Goal: Task Accomplishment & Management: Manage account settings

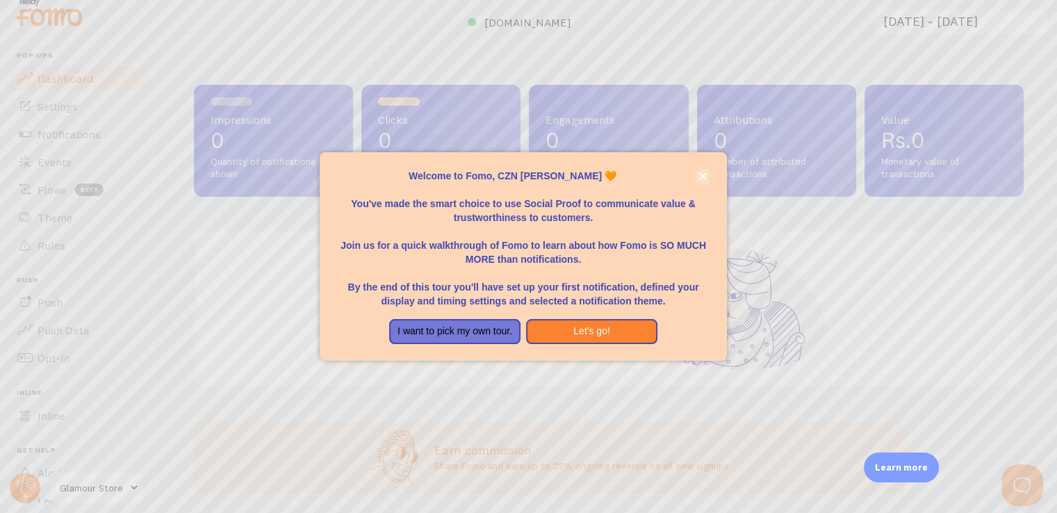
scroll to position [10, 0]
click at [703, 173] on icon "close," at bounding box center [703, 176] width 8 height 8
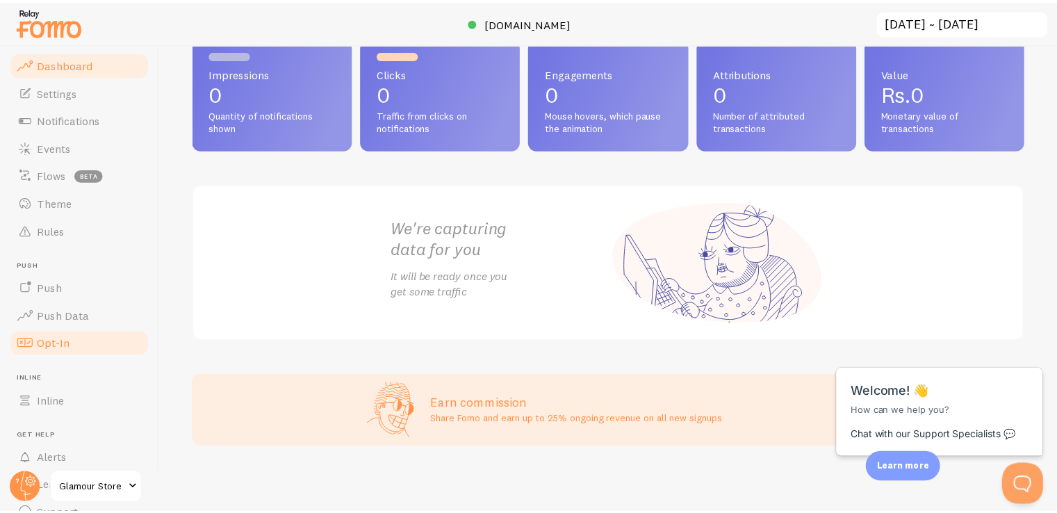
scroll to position [0, 0]
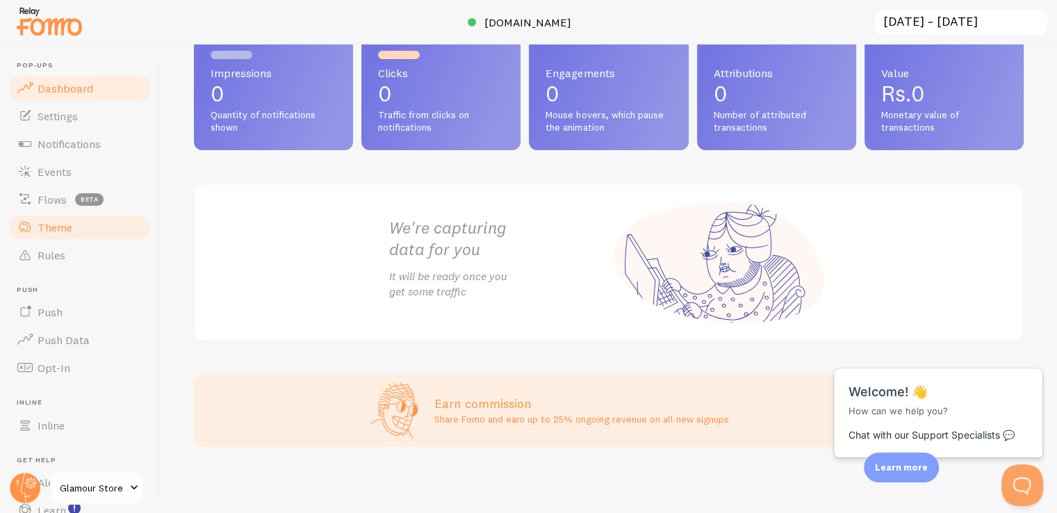
click at [58, 231] on span "Theme" at bounding box center [55, 227] width 35 height 14
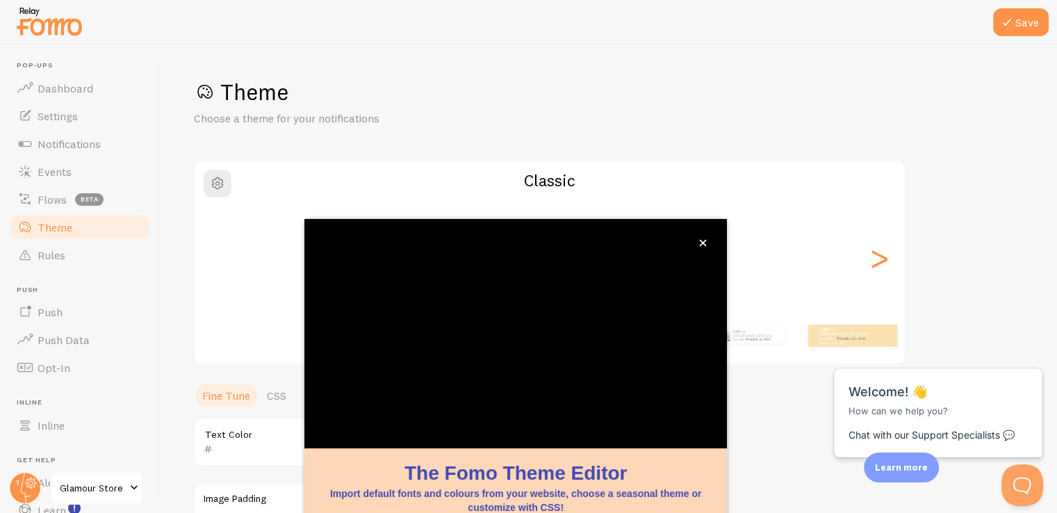
scroll to position [116, 0]
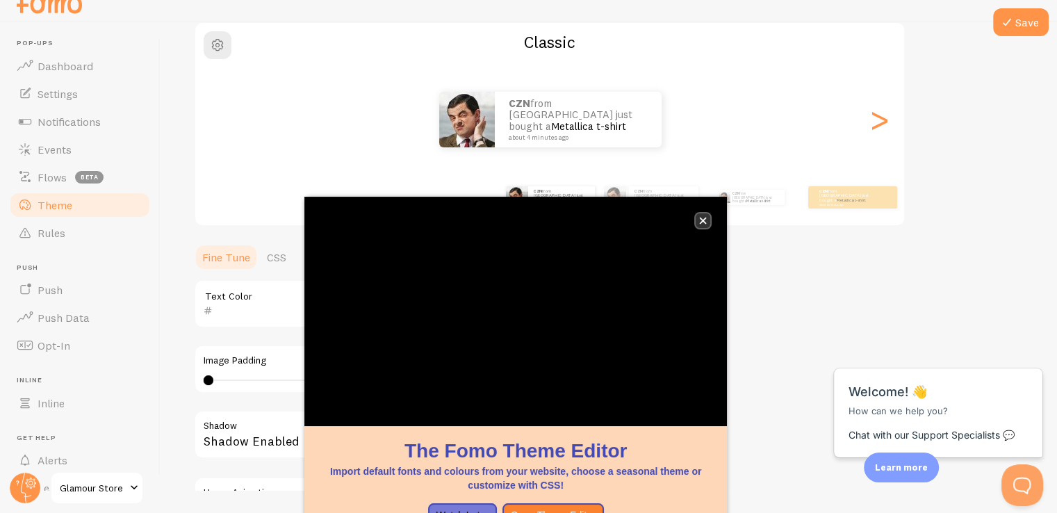
click at [701, 220] on icon "close," at bounding box center [703, 221] width 8 height 8
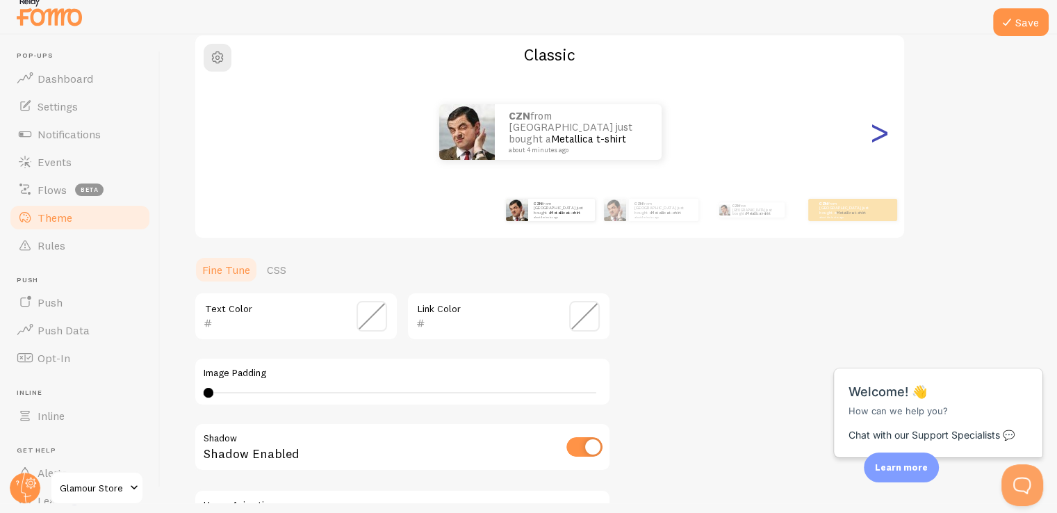
click at [875, 138] on div ">" at bounding box center [879, 132] width 17 height 100
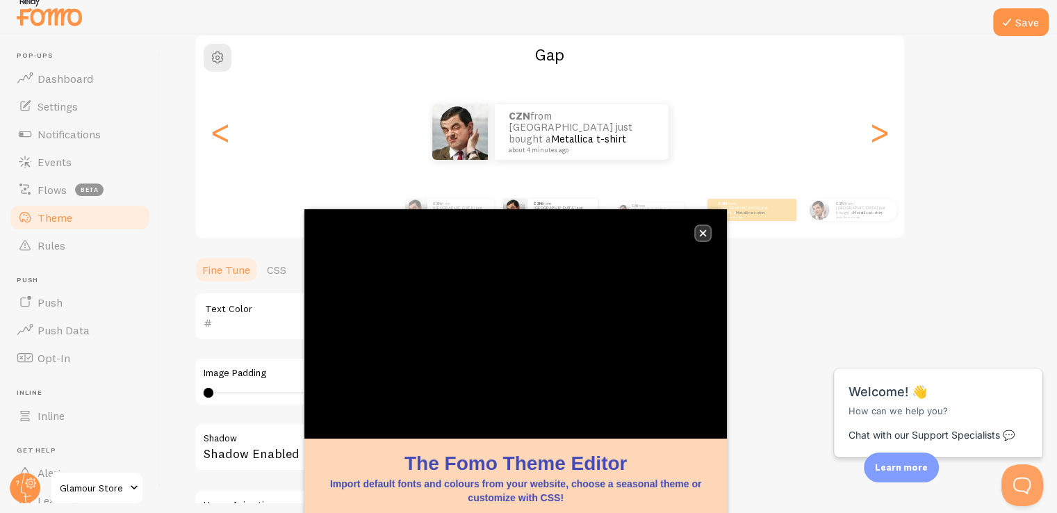
click at [707, 229] on button "close," at bounding box center [703, 233] width 15 height 15
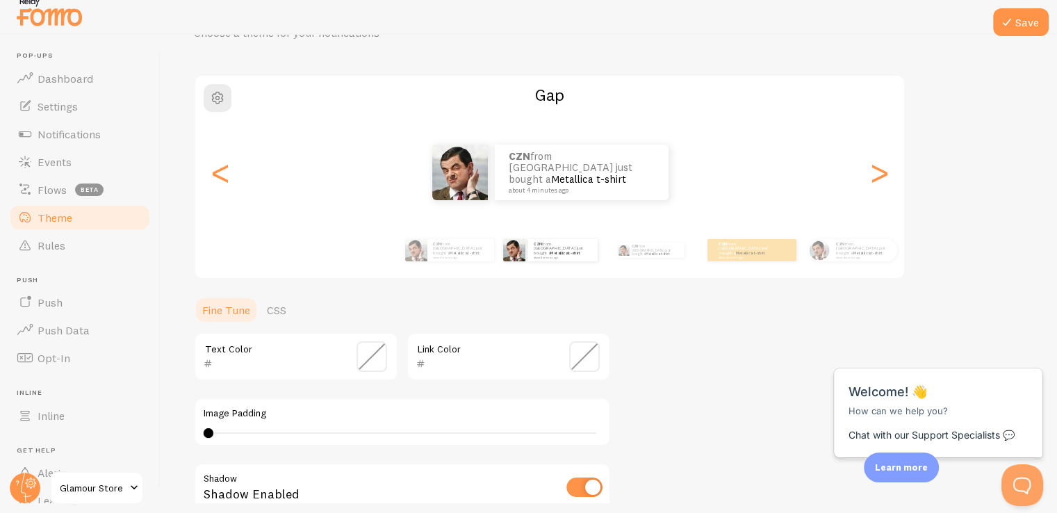
scroll to position [0, 0]
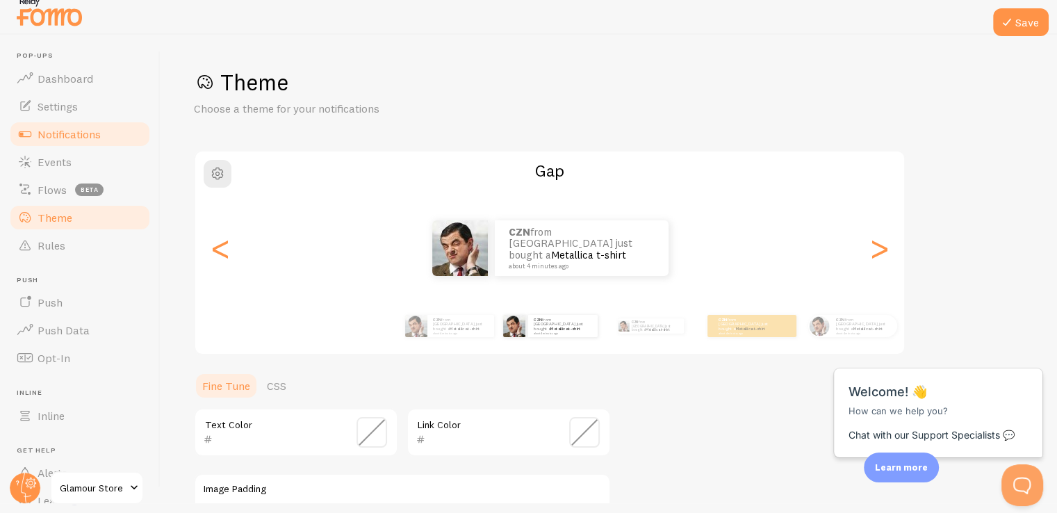
click at [57, 134] on span "Notifications" at bounding box center [69, 134] width 63 height 14
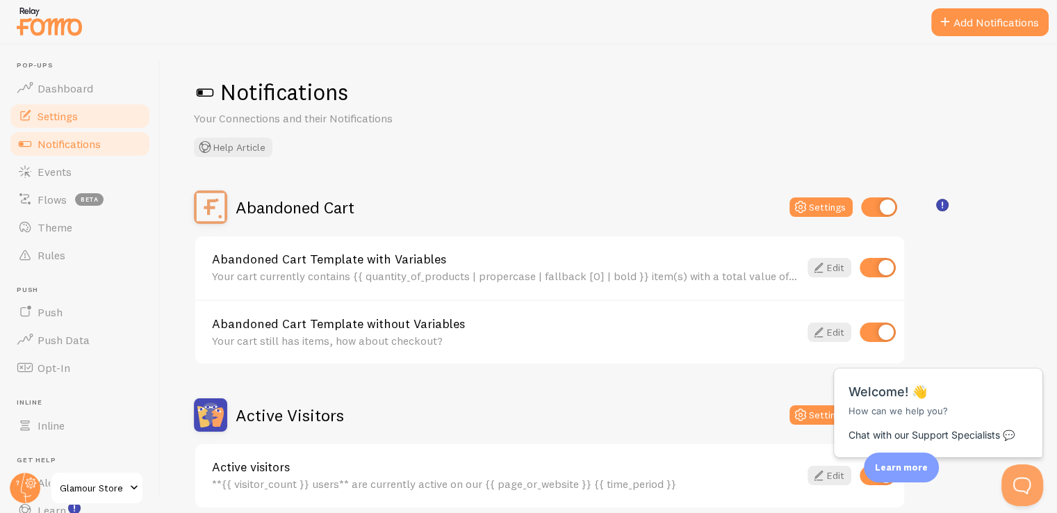
click at [48, 111] on span "Settings" at bounding box center [58, 116] width 40 height 14
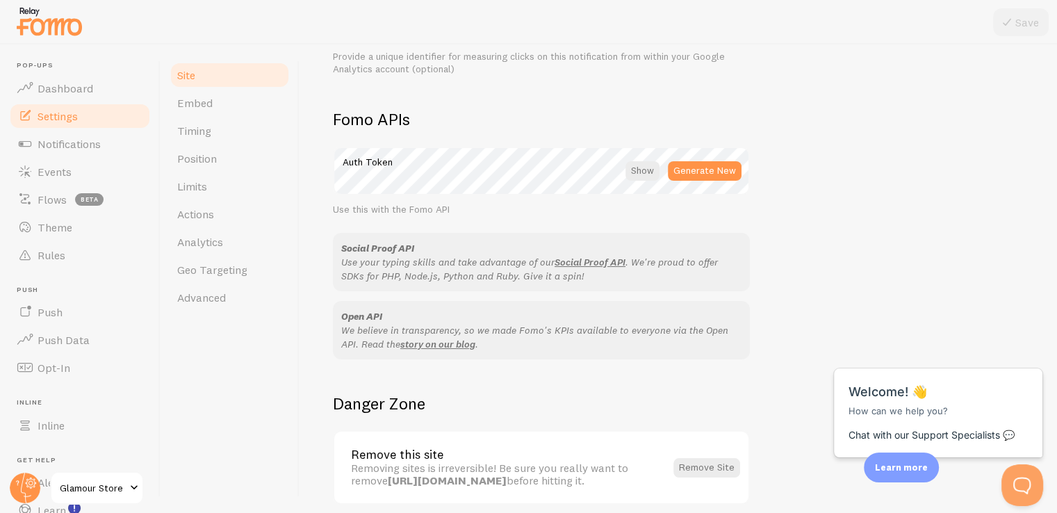
scroll to position [798, 0]
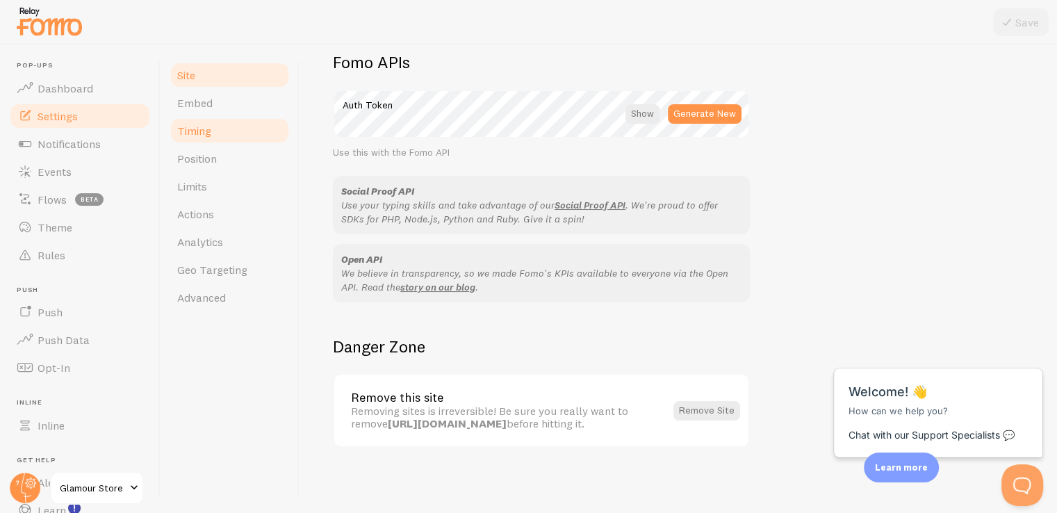
click at [214, 129] on link "Timing" at bounding box center [230, 131] width 122 height 28
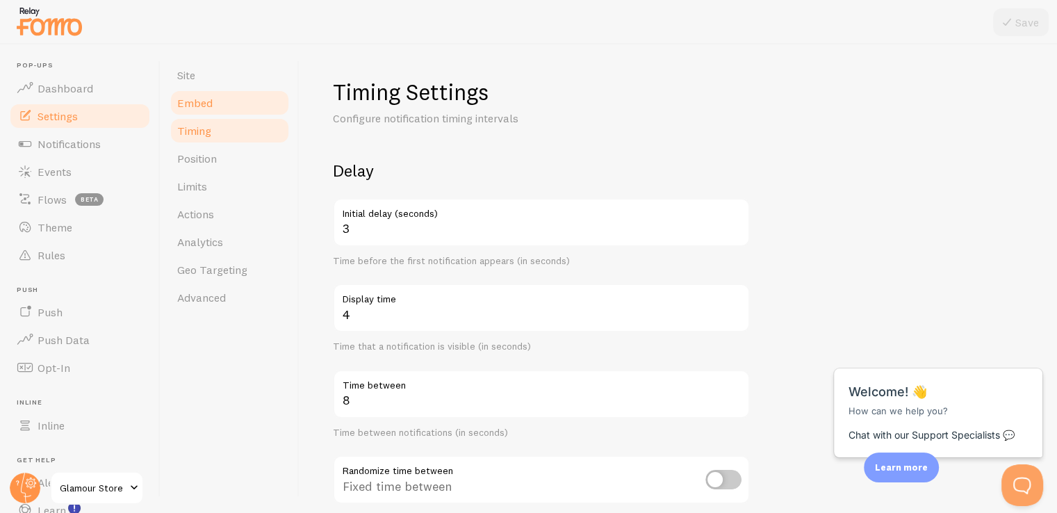
click at [209, 106] on span "Embed" at bounding box center [194, 103] width 35 height 14
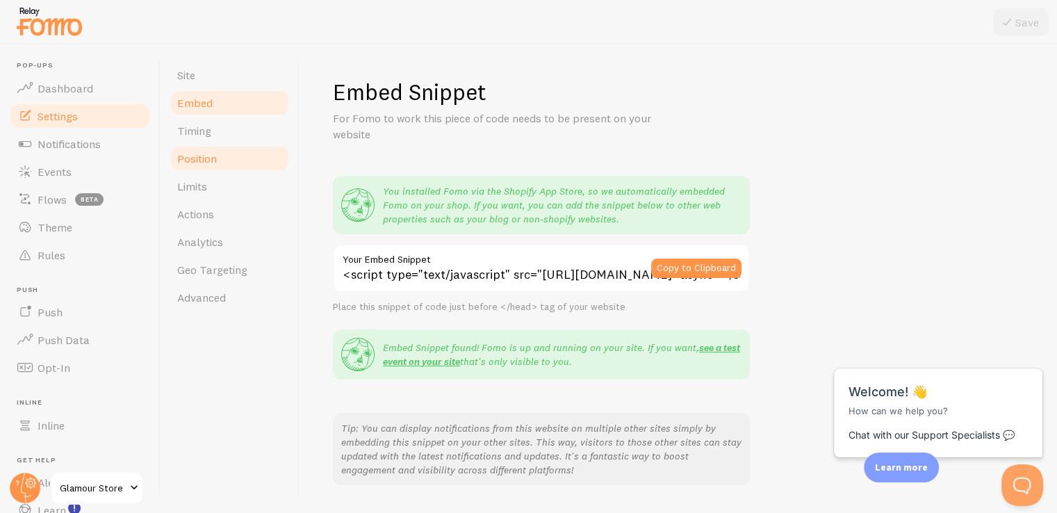
click at [201, 162] on span "Position" at bounding box center [197, 159] width 40 height 14
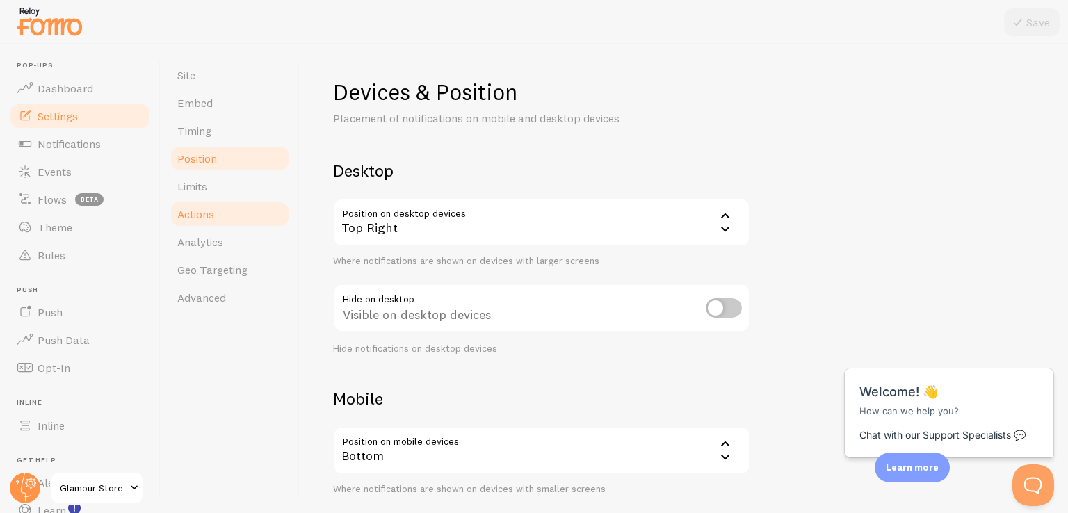
click at [202, 201] on link "Actions" at bounding box center [230, 214] width 122 height 28
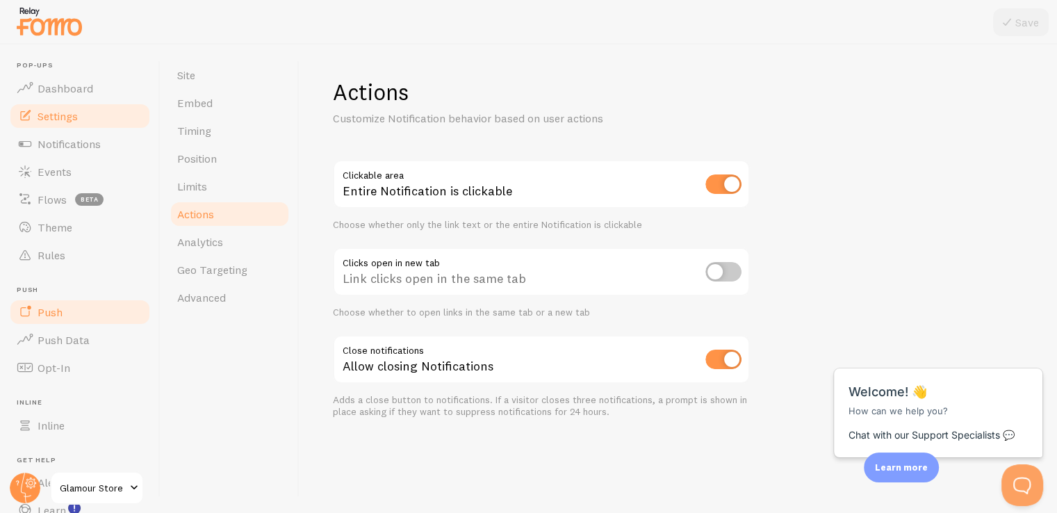
click at [54, 318] on span "Push" at bounding box center [50, 312] width 25 height 14
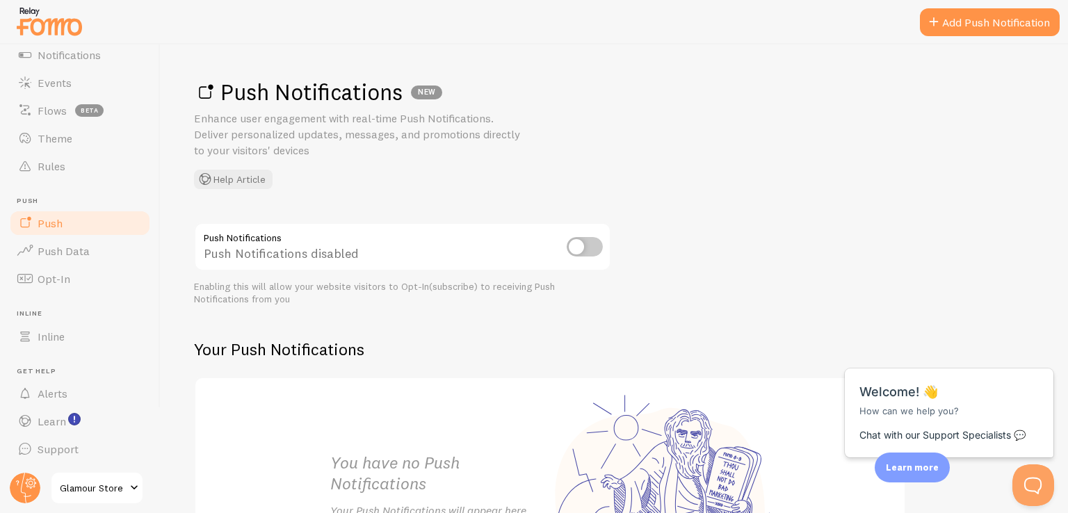
scroll to position [89, 0]
click at [128, 492] on span at bounding box center [134, 488] width 17 height 17
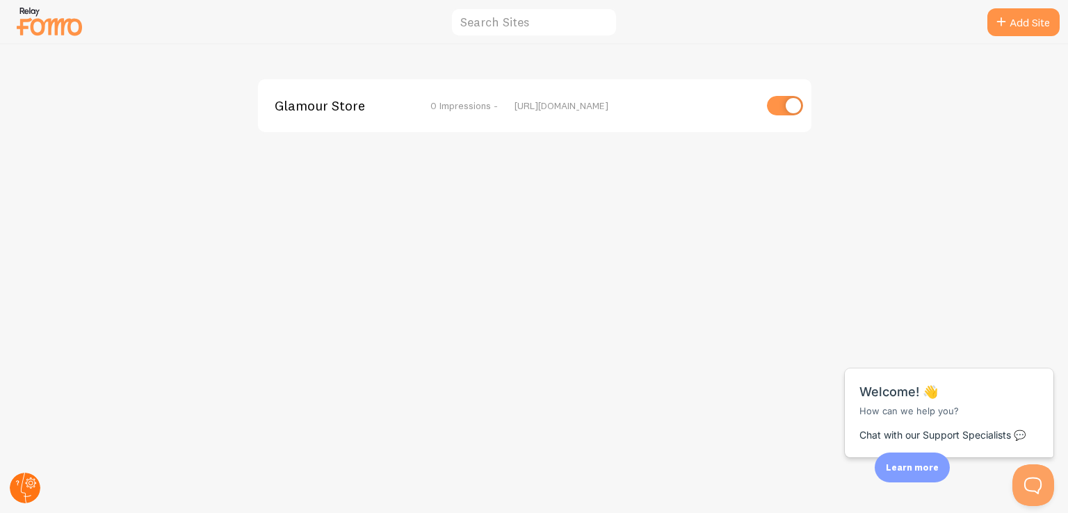
click at [22, 482] on circle at bounding box center [25, 488] width 31 height 31
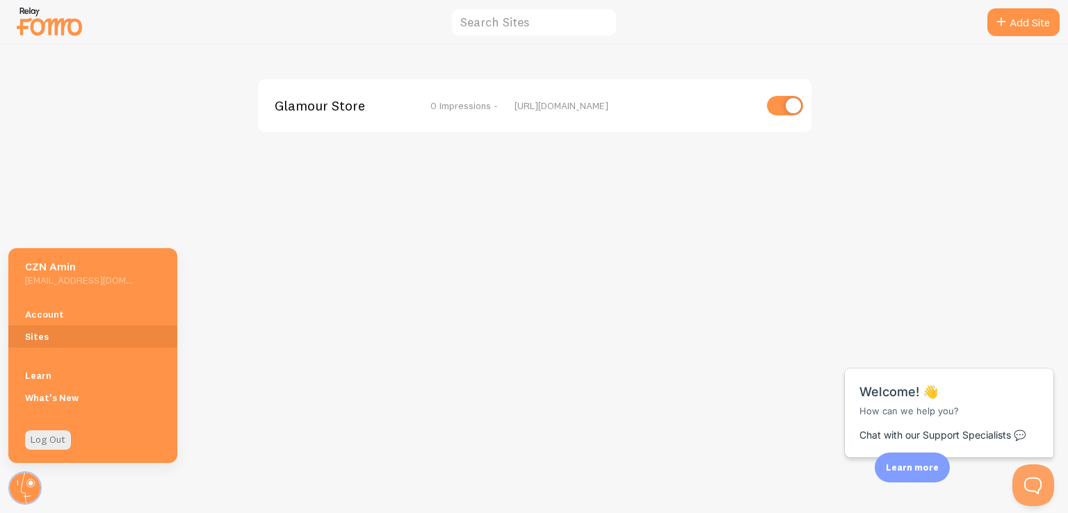
click at [299, 257] on div "Glamour Store 0 Impressions - [URL][DOMAIN_NAME]" at bounding box center [534, 278] width 1067 height 469
